Goal: Task Accomplishment & Management: Complete application form

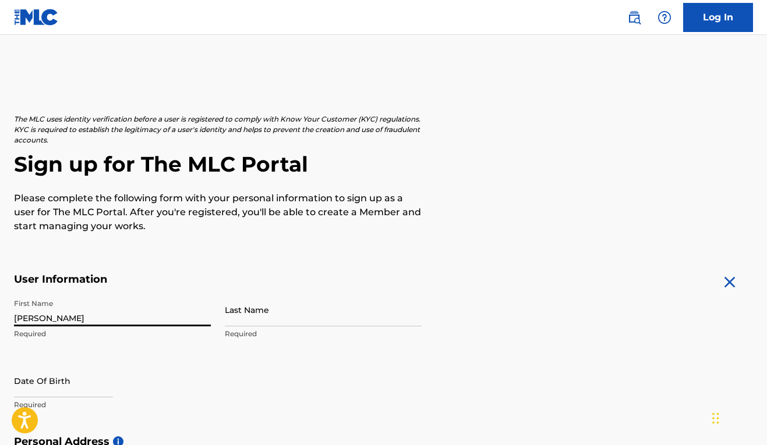
type input "[PERSON_NAME]"
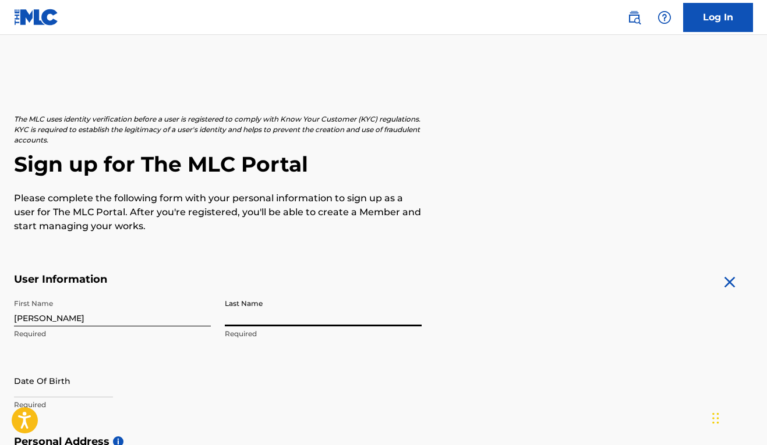
type input "c"
type input "Cachola"
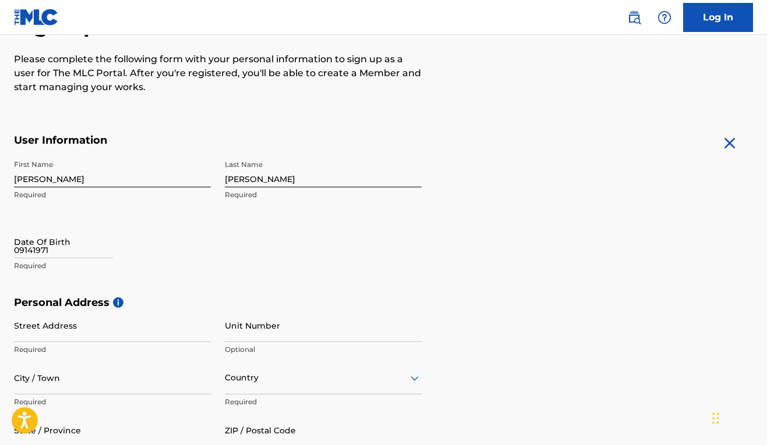
type input "09141971"
click at [57, 271] on div "Date Of Birth 09141971 Required" at bounding box center [112, 251] width 197 height 52
select select "7"
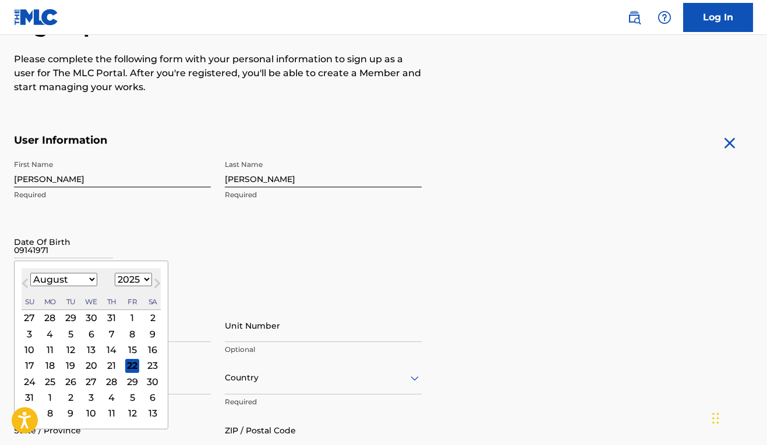
drag, startPoint x: 53, startPoint y: 250, endPoint x: 14, endPoint y: 248, distance: 39.1
click at [14, 248] on input "09141971" at bounding box center [63, 241] width 99 height 33
select select "1971"
select select "8"
click at [65, 350] on div "14" at bounding box center [70, 350] width 14 height 14
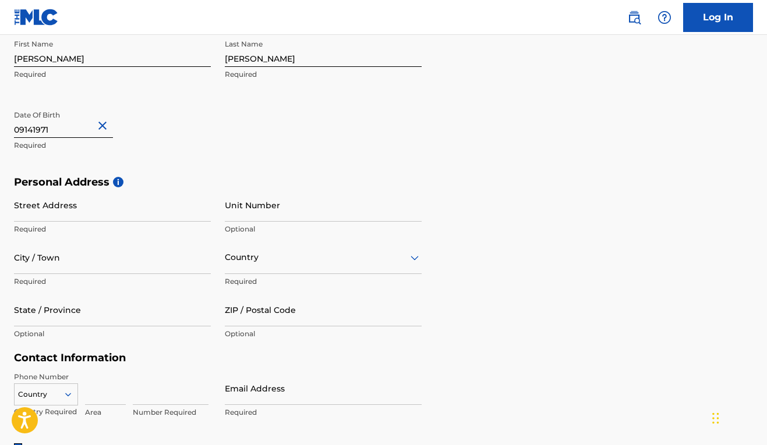
scroll to position [326, 0]
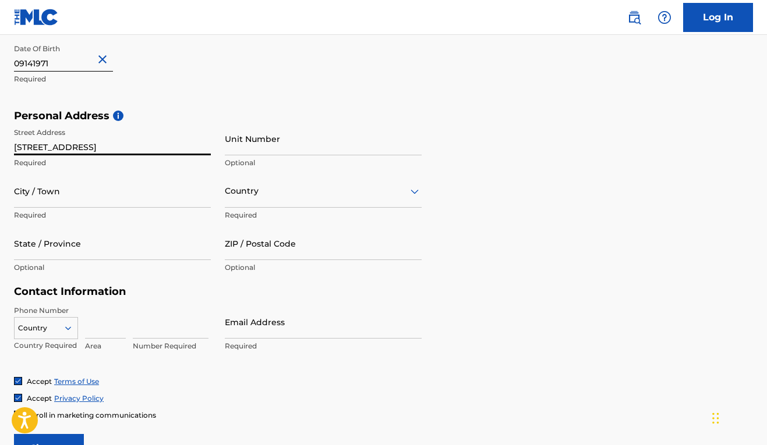
type input "313 3rd Avenue"
type input "A"
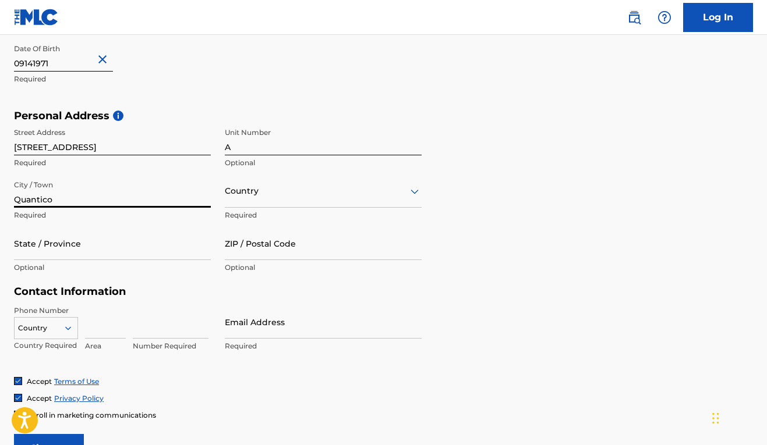
type input "Quantico"
type input "]"
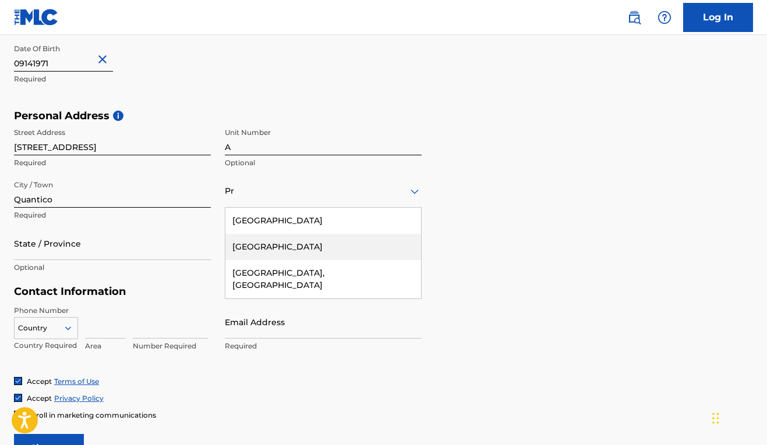
type input "P"
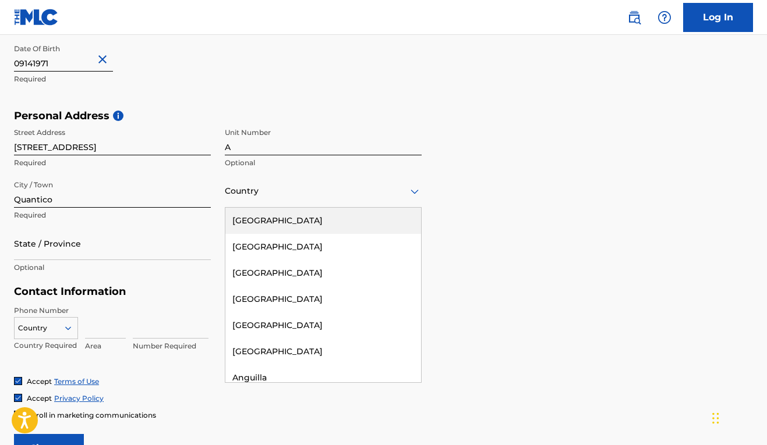
click at [277, 226] on div "United States" at bounding box center [323, 221] width 196 height 26
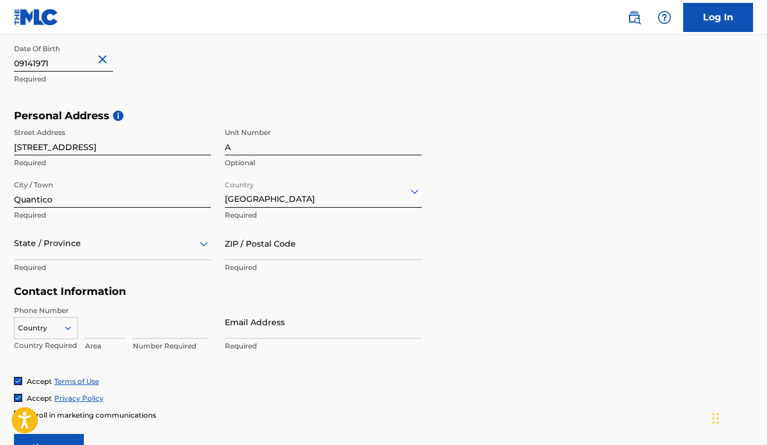
click at [121, 247] on div at bounding box center [112, 243] width 197 height 15
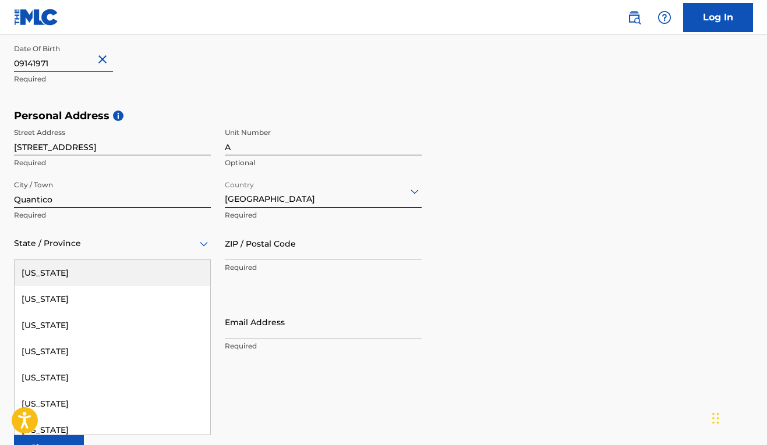
type input "v"
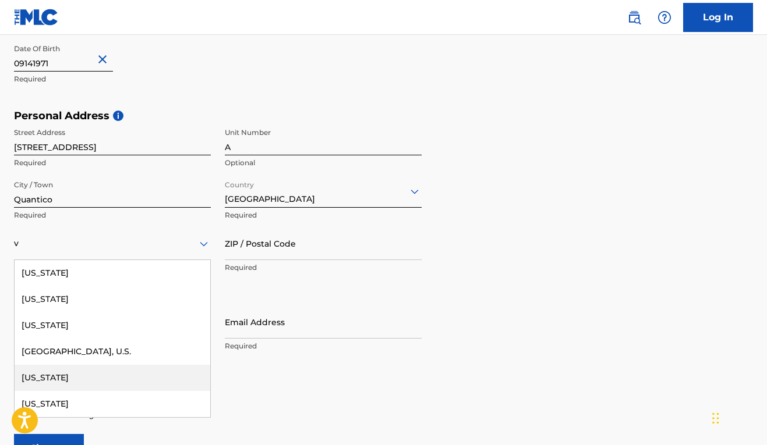
click at [62, 382] on div "Virginia" at bounding box center [113, 378] width 196 height 26
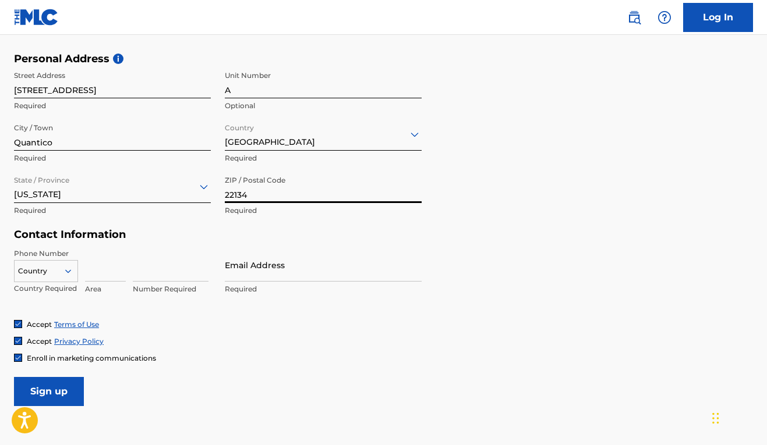
scroll to position [397, 0]
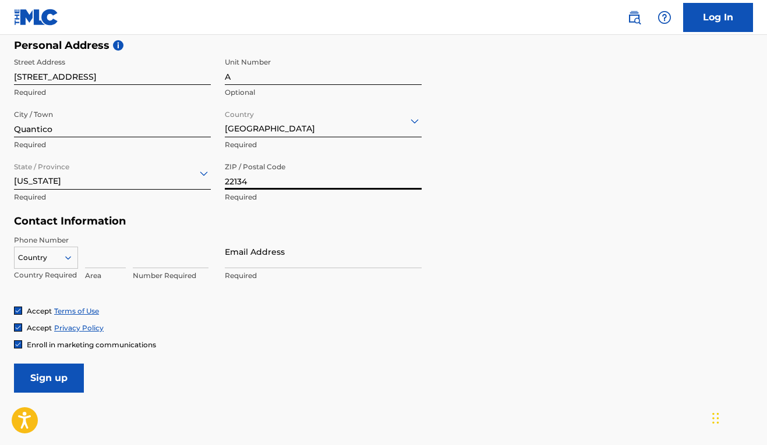
type input "22134"
click at [70, 257] on icon at bounding box center [68, 257] width 6 height 3
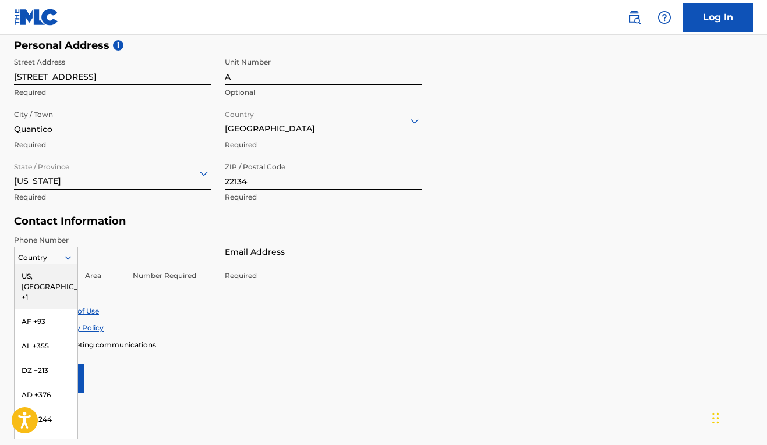
click at [54, 273] on div "US, CA +1" at bounding box center [46, 286] width 63 height 45
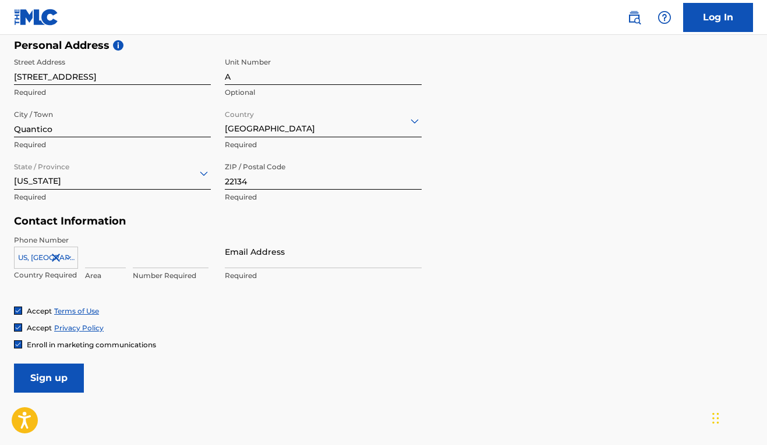
click at [95, 258] on input at bounding box center [105, 251] width 41 height 33
type input "703"
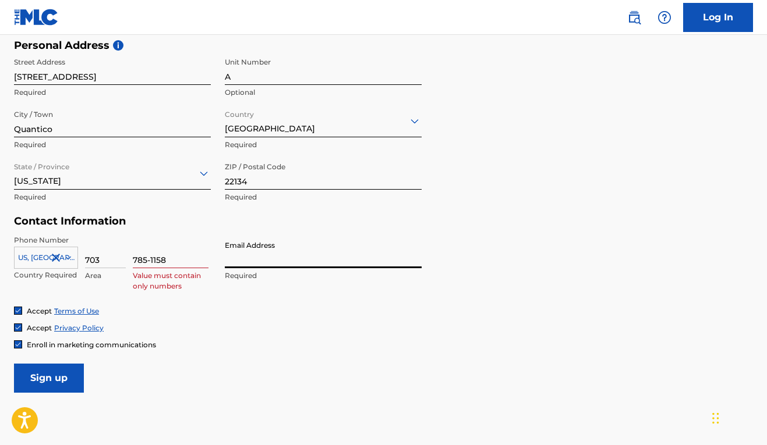
click at [151, 259] on input "785-1158" at bounding box center [171, 251] width 76 height 33
type input "7851158"
click at [258, 259] on input "Email Address" at bounding box center [323, 251] width 197 height 33
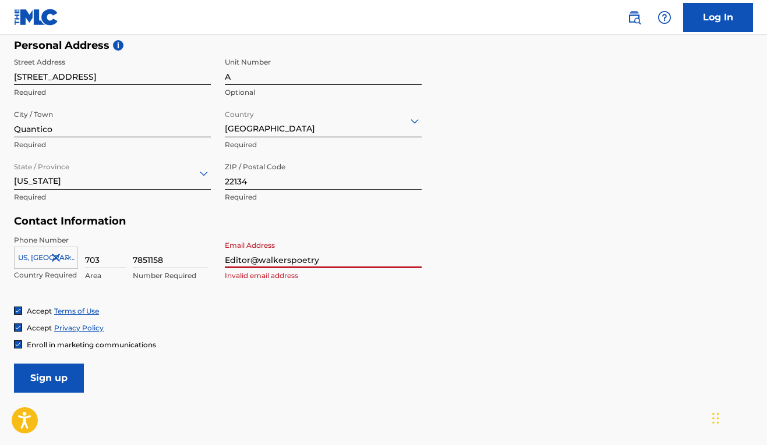
click at [293, 320] on div "Accept Terms of Use Accept Privacy Policy Enroll in marketing communications" at bounding box center [383, 328] width 739 height 44
drag, startPoint x: 332, startPoint y: 257, endPoint x: 232, endPoint y: 246, distance: 100.8
click at [226, 246] on input "Editor@walkerspoetry" at bounding box center [323, 251] width 197 height 33
paste input ".com"
type input "Editor@walkerspoetry.com"
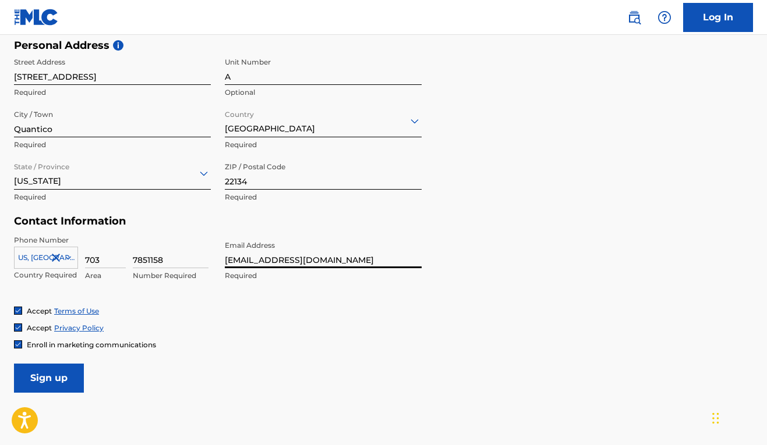
click at [181, 299] on div "Phone Number US, CA +1 Country Required 703 Area 7851158 Number Required Email …" at bounding box center [218, 270] width 408 height 71
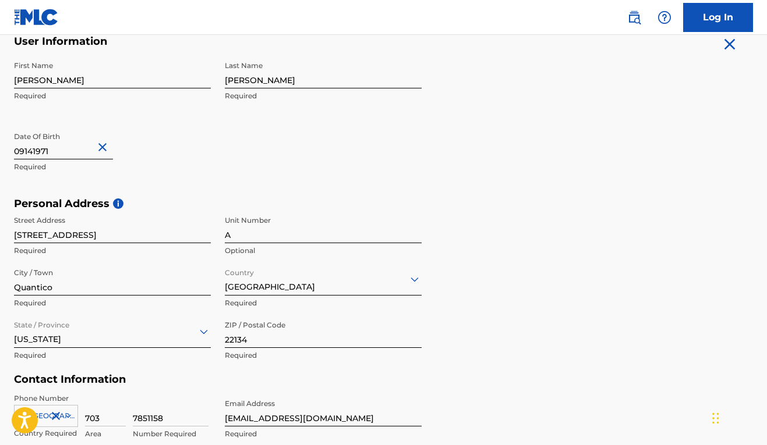
scroll to position [464, 0]
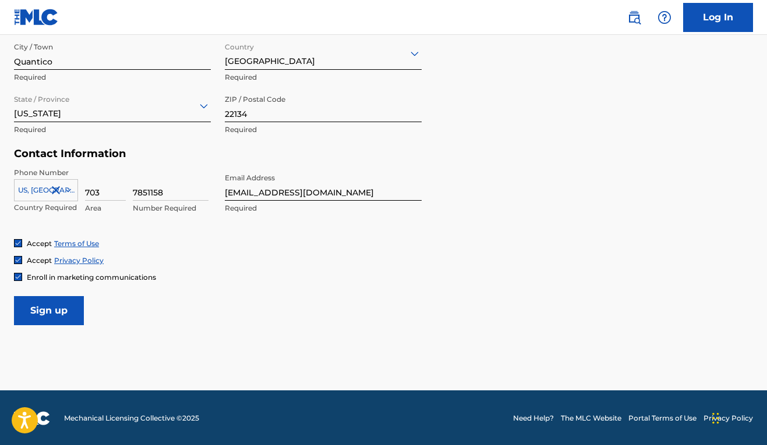
click at [61, 316] on input "Sign up" at bounding box center [49, 310] width 70 height 29
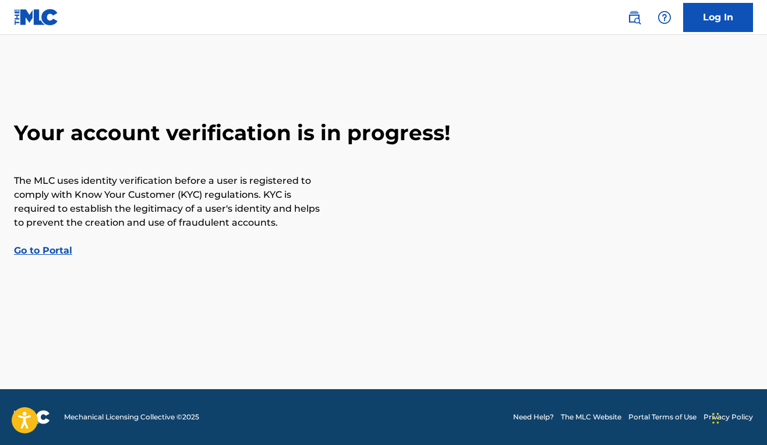
click at [22, 18] on img at bounding box center [36, 17] width 45 height 17
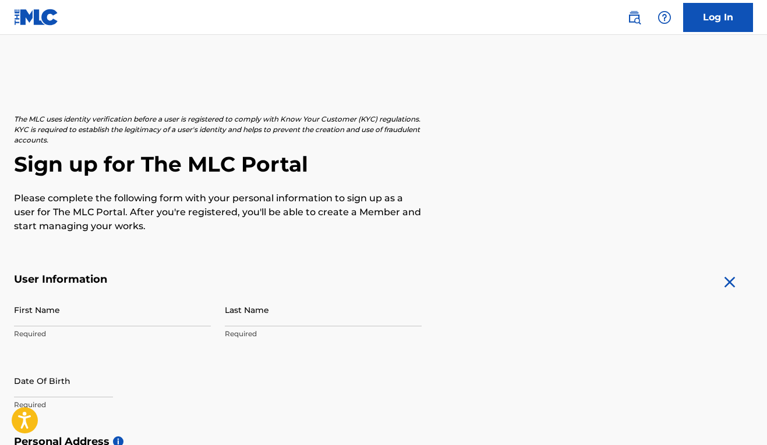
click at [45, 20] on img at bounding box center [36, 17] width 45 height 17
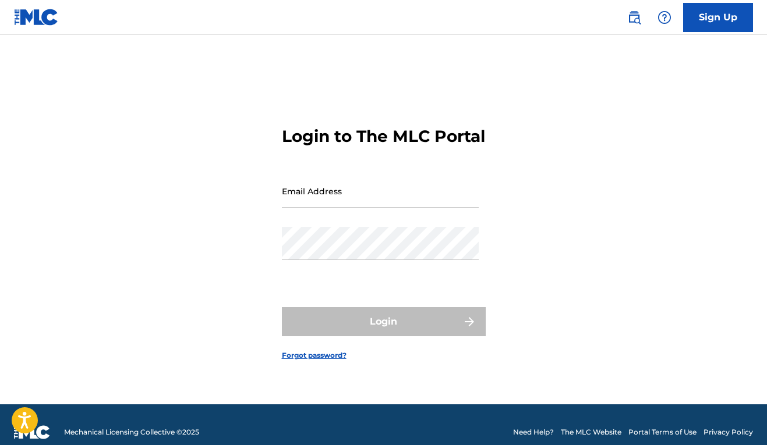
click at [40, 431] on img at bounding box center [32, 433] width 36 height 14
click at [602, 430] on link "The MLC Website" at bounding box center [591, 432] width 61 height 10
